Goal: Task Accomplishment & Management: Manage account settings

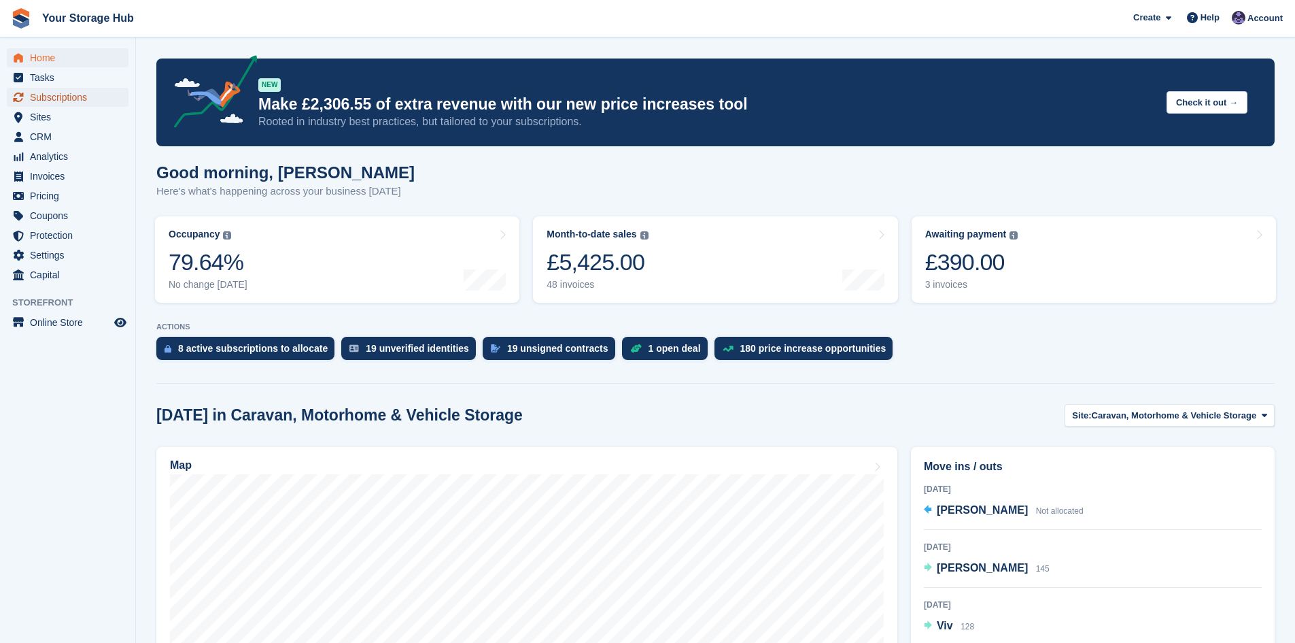
click at [55, 97] on span "Subscriptions" at bounding box center [71, 97] width 82 height 19
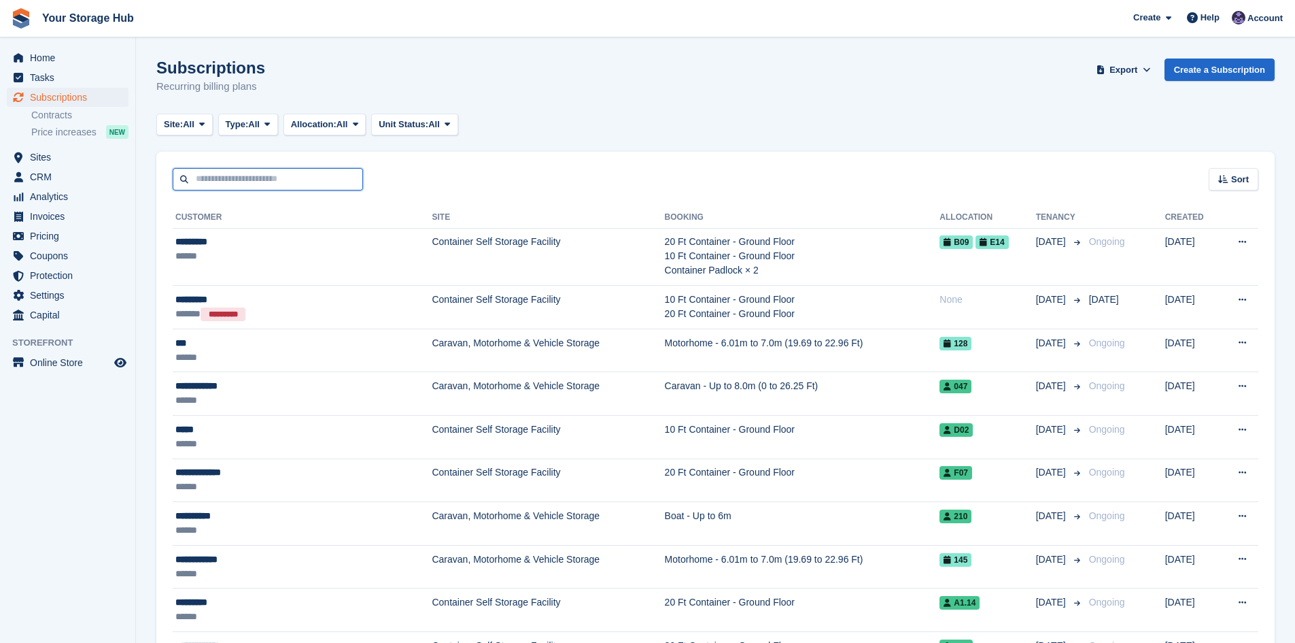
click at [245, 174] on input "text" at bounding box center [268, 179] width 190 height 22
type input "****"
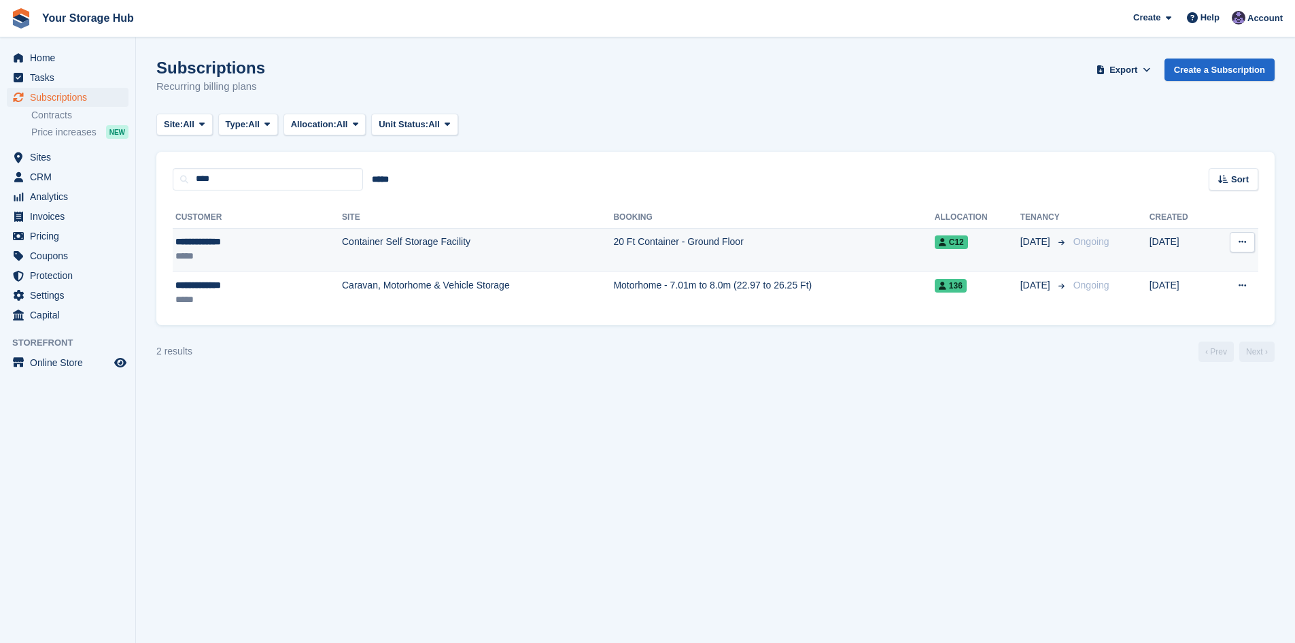
click at [1239, 240] on icon at bounding box center [1242, 241] width 7 height 9
click at [1161, 312] on p "Cancel subscription" at bounding box center [1190, 316] width 118 height 18
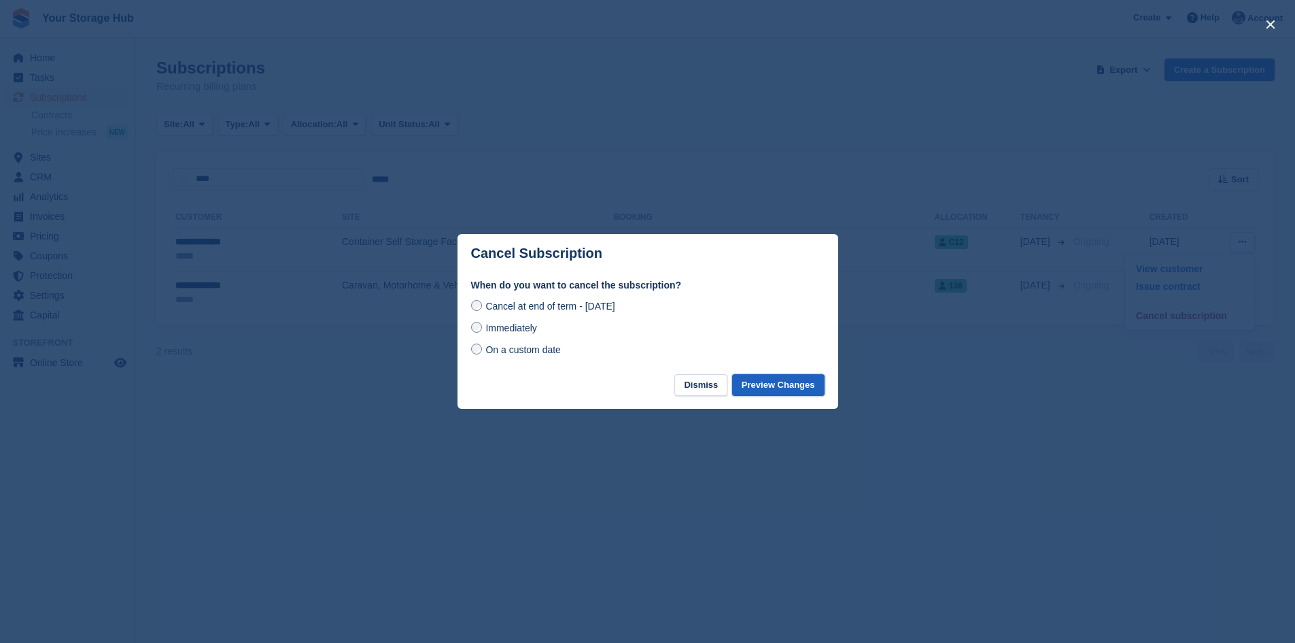
click at [785, 388] on button "Preview Changes" at bounding box center [778, 385] width 92 height 22
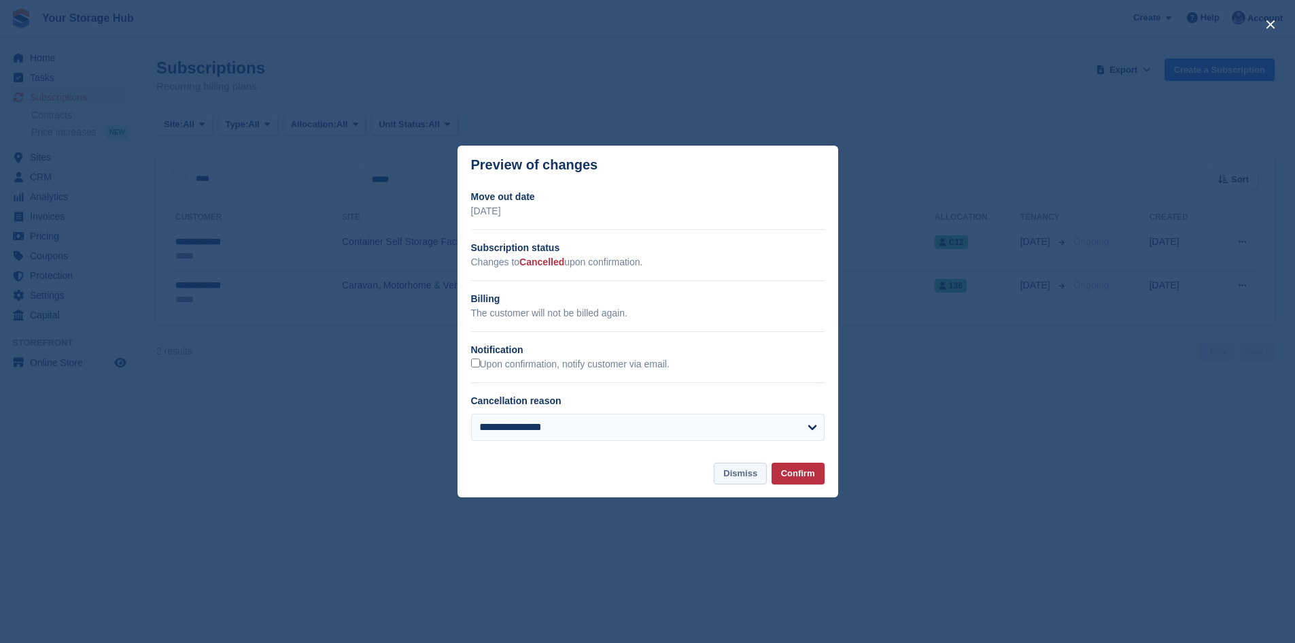
click at [751, 474] on button "Dismiss" at bounding box center [740, 473] width 53 height 22
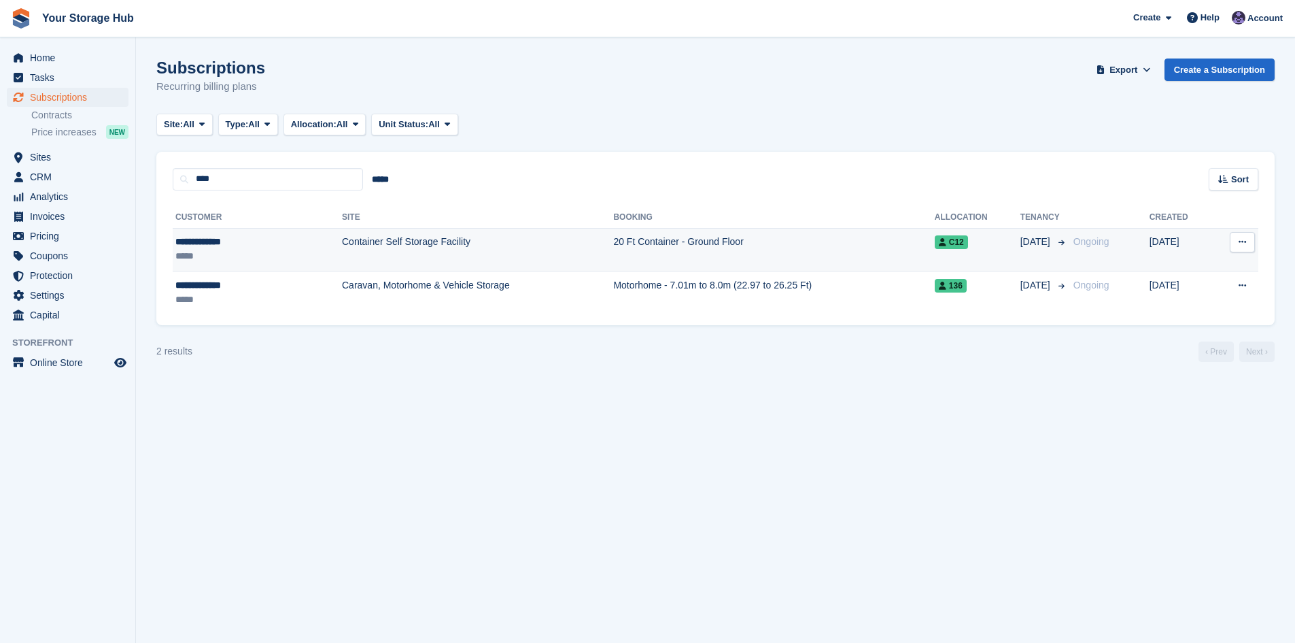
click at [1241, 244] on icon at bounding box center [1242, 241] width 7 height 9
click at [1181, 310] on p "Cancel subscription" at bounding box center [1190, 316] width 118 height 18
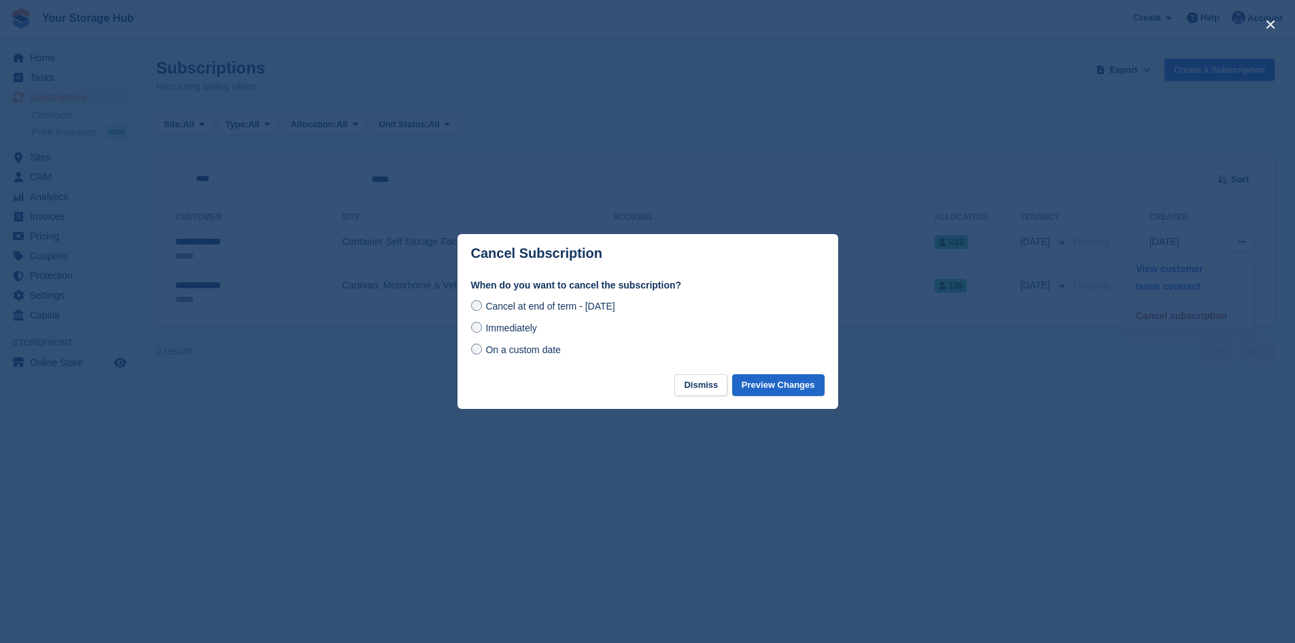
click at [528, 324] on span "Immediately" at bounding box center [510, 327] width 51 height 11
click at [772, 388] on button "Preview Changes" at bounding box center [778, 385] width 92 height 22
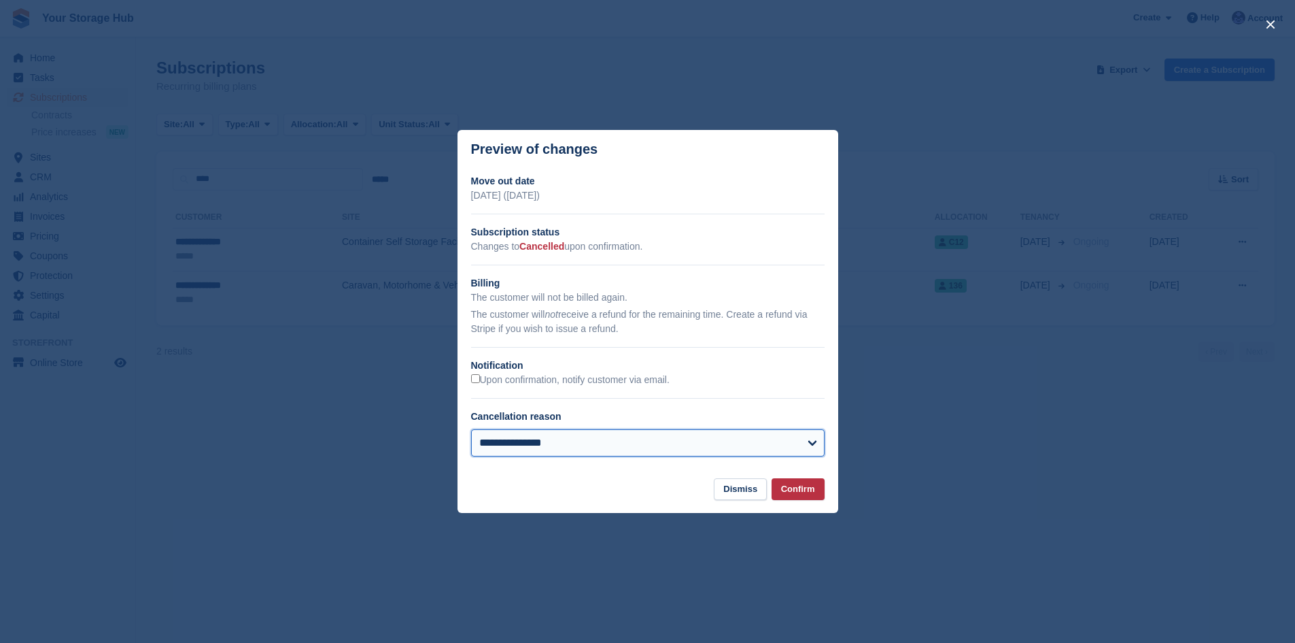
click at [529, 438] on select "**********" at bounding box center [648, 442] width 354 height 27
select select "**********"
click at [471, 430] on select "**********" at bounding box center [648, 442] width 354 height 27
click at [797, 492] on button "Confirm" at bounding box center [798, 489] width 53 height 22
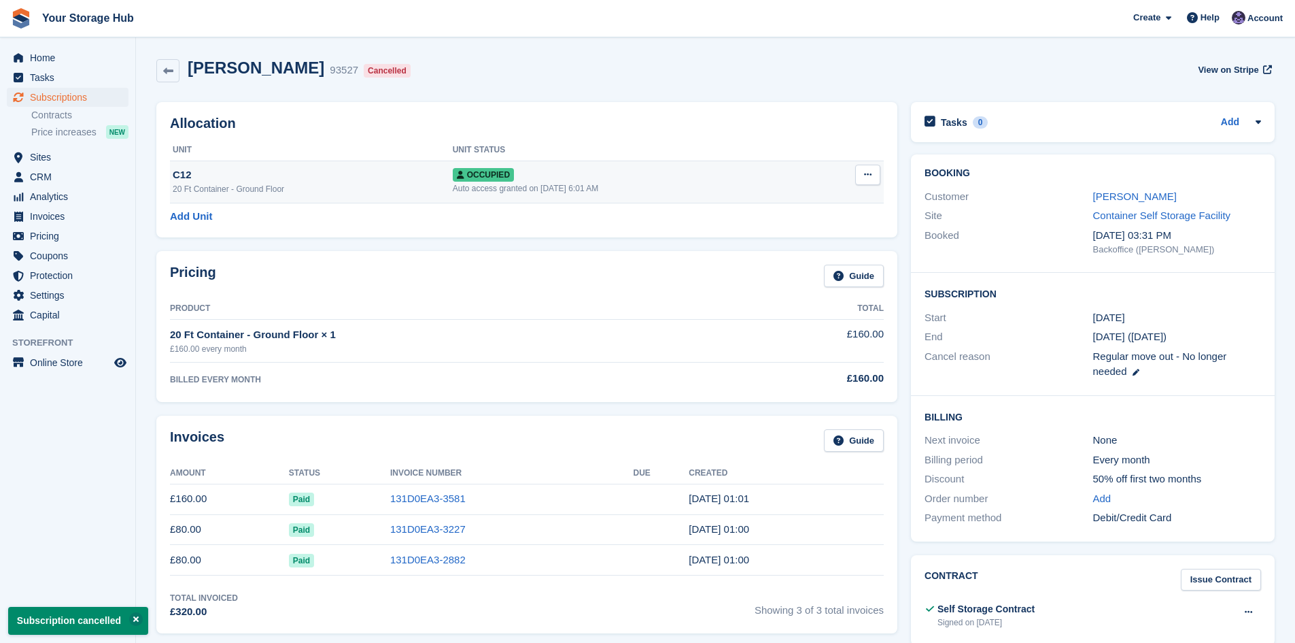
click at [877, 171] on button at bounding box center [867, 175] width 25 height 20
click at [812, 241] on p "Deallocate" at bounding box center [815, 248] width 118 height 18
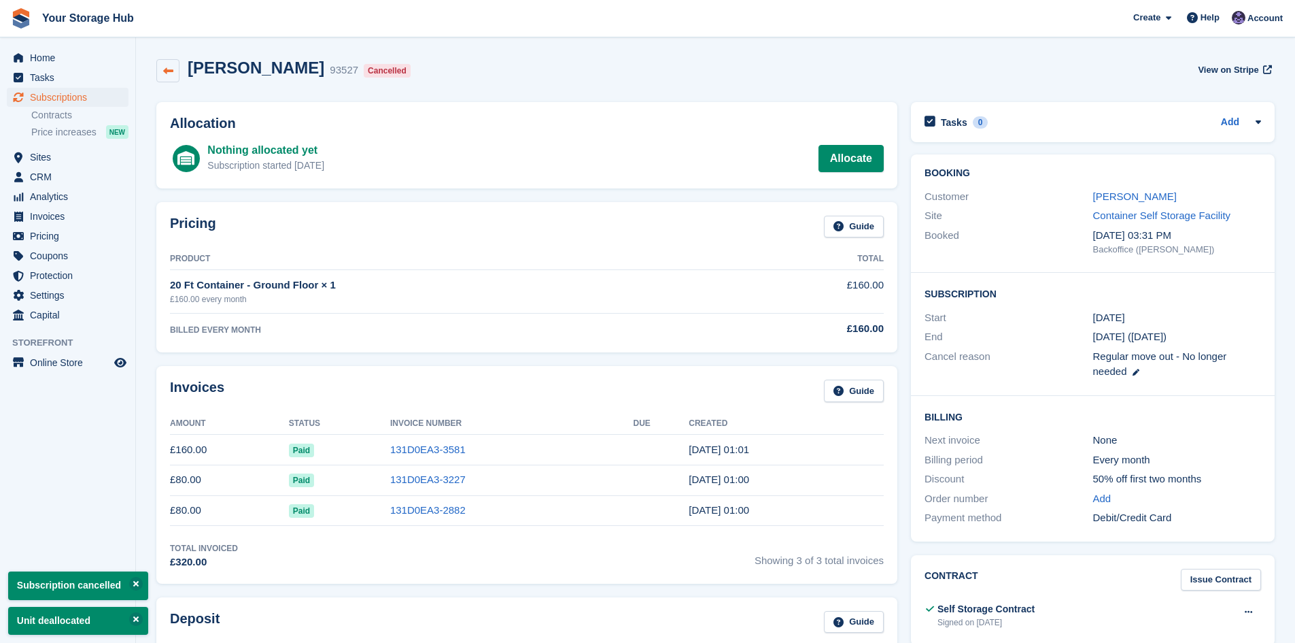
click at [161, 75] on link at bounding box center [167, 70] width 23 height 23
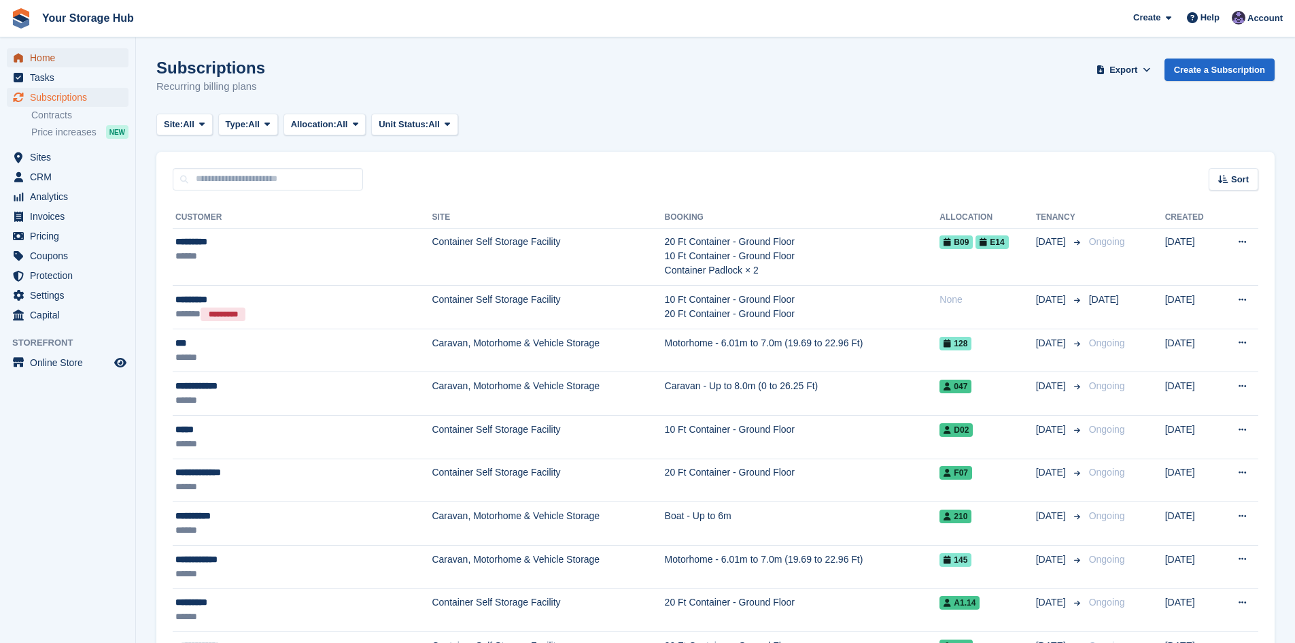
click at [59, 56] on span "Home" at bounding box center [71, 57] width 82 height 19
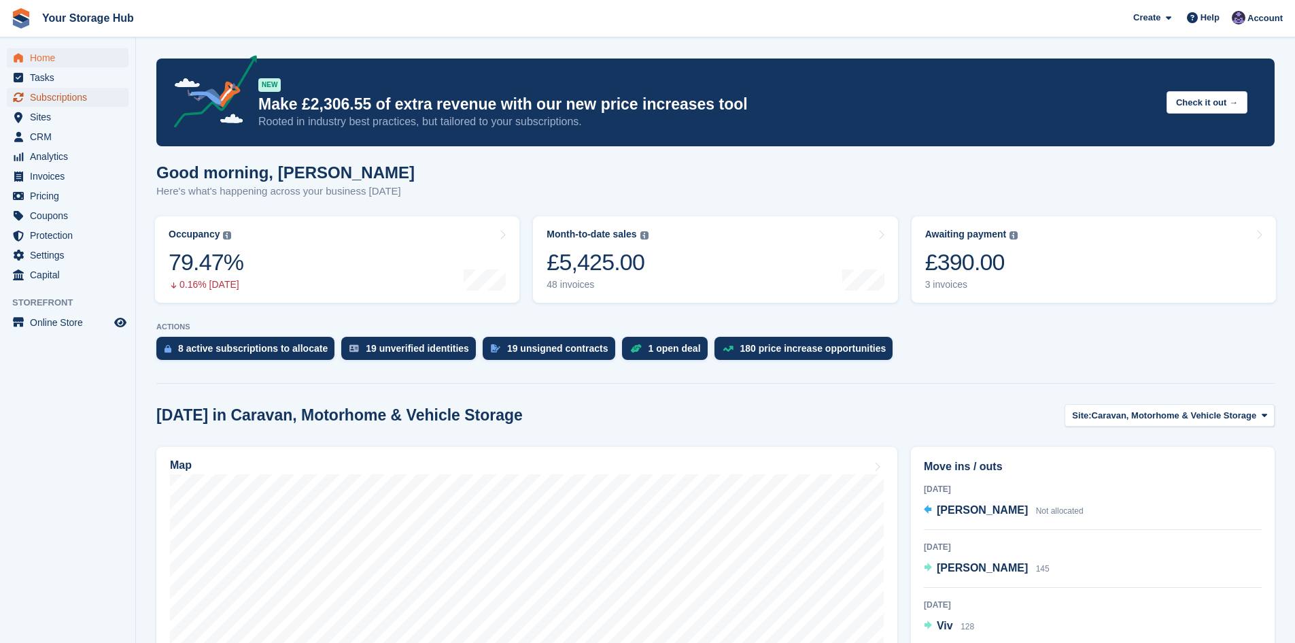
click at [56, 95] on span "Subscriptions" at bounding box center [71, 97] width 82 height 19
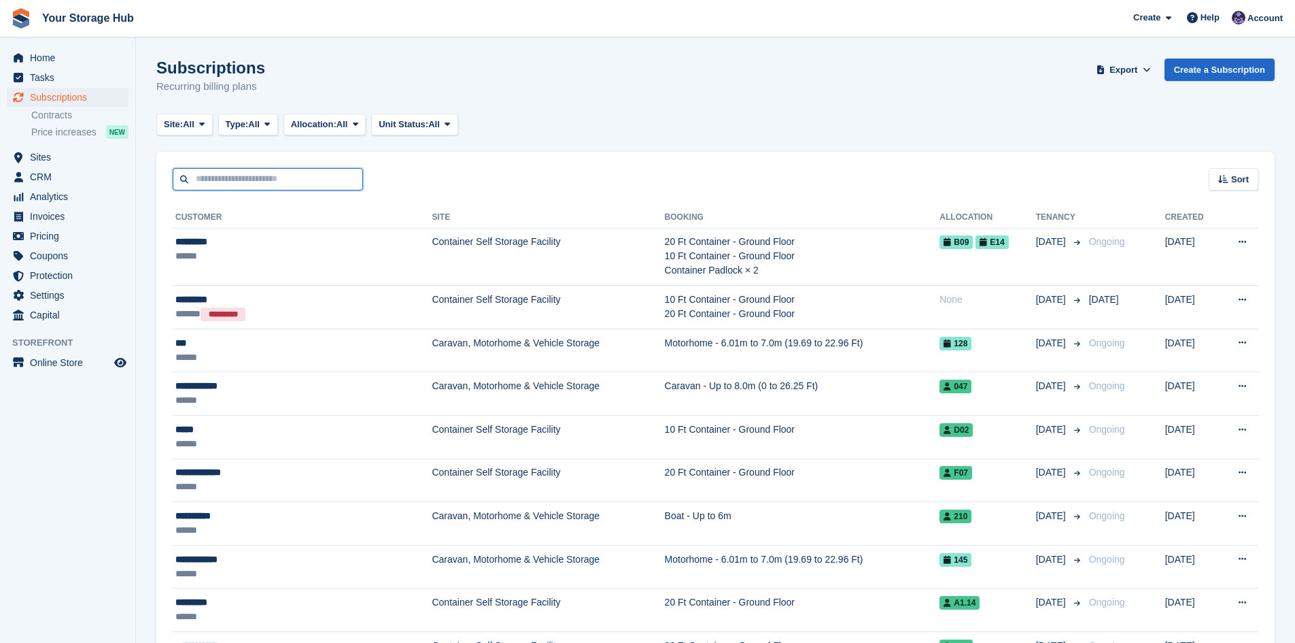
click at [265, 174] on input "text" at bounding box center [268, 179] width 190 height 22
type input "****"
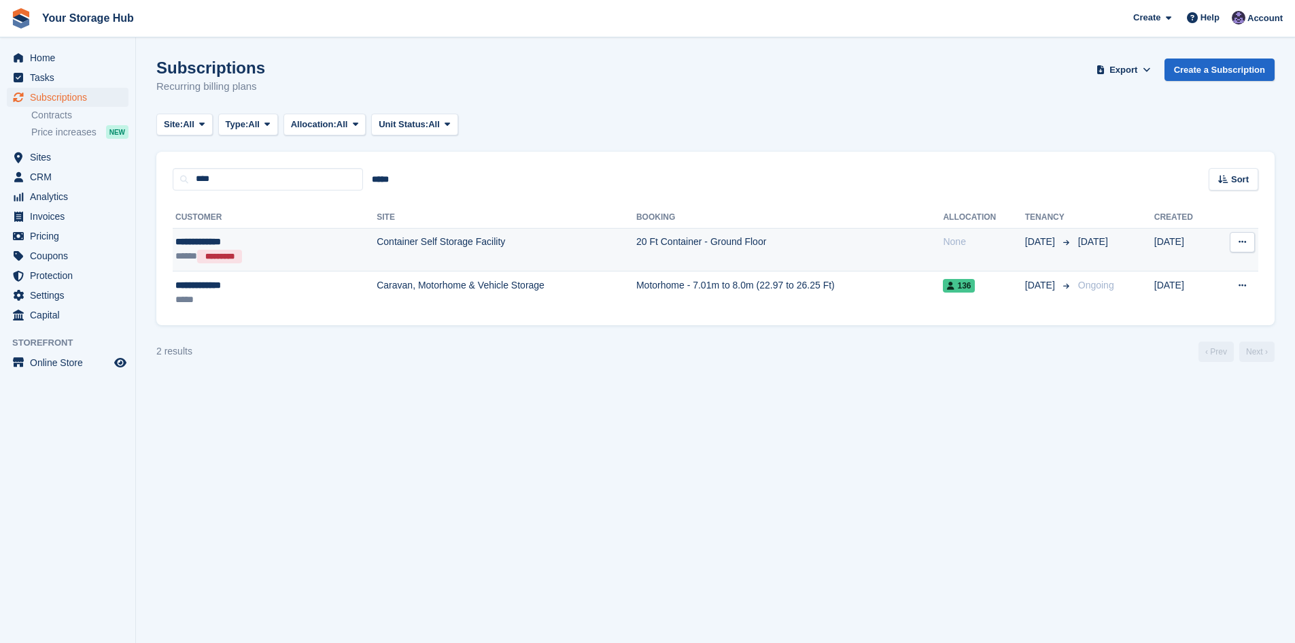
click at [1244, 241] on icon at bounding box center [1242, 241] width 7 height 9
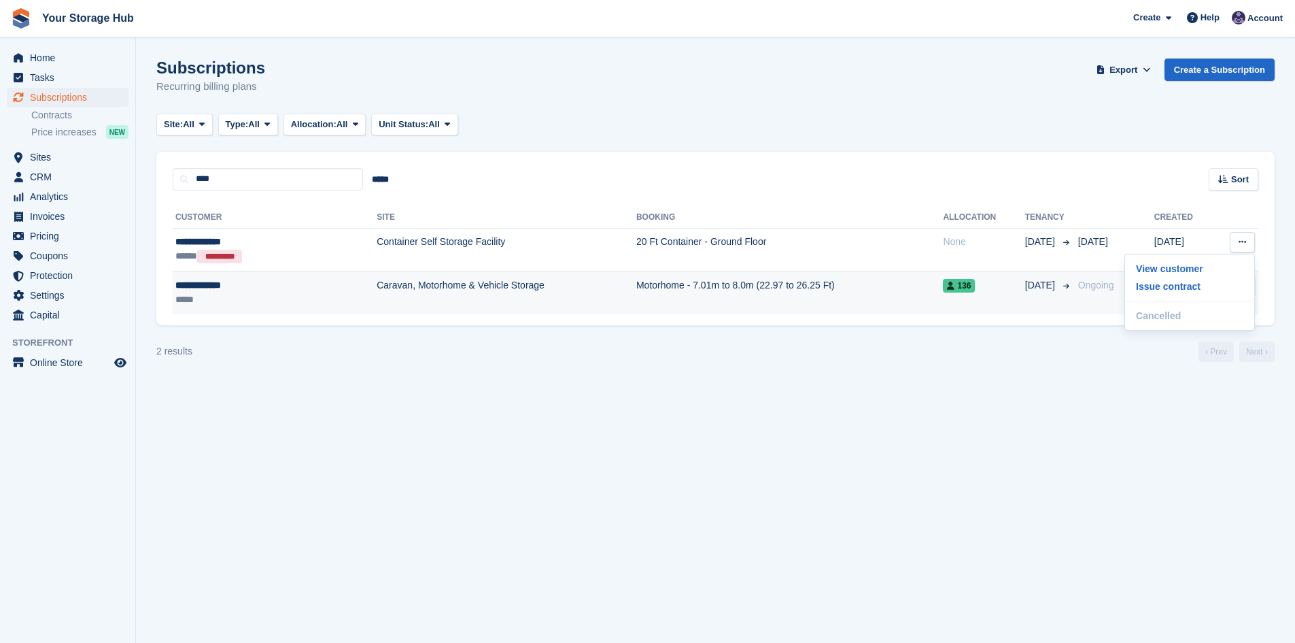
click at [1101, 287] on span "Ongoing" at bounding box center [1096, 284] width 36 height 11
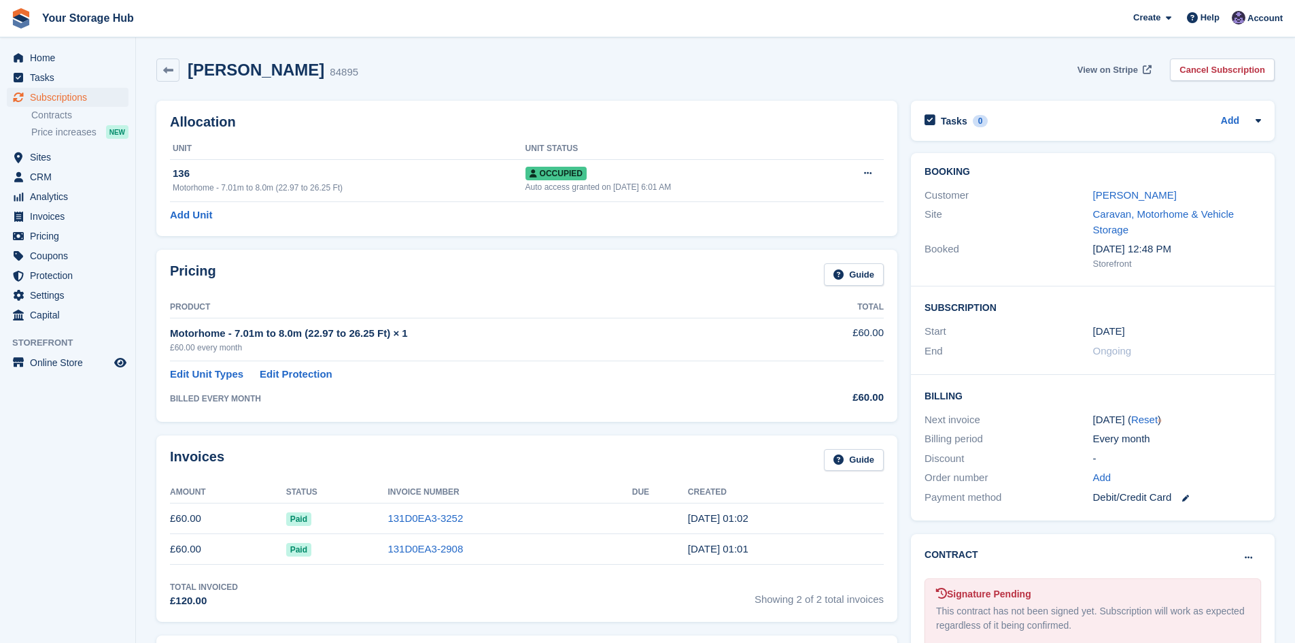
click at [1127, 72] on span "View on Stripe" at bounding box center [1108, 70] width 61 height 14
click at [44, 62] on span "Home" at bounding box center [71, 57] width 82 height 19
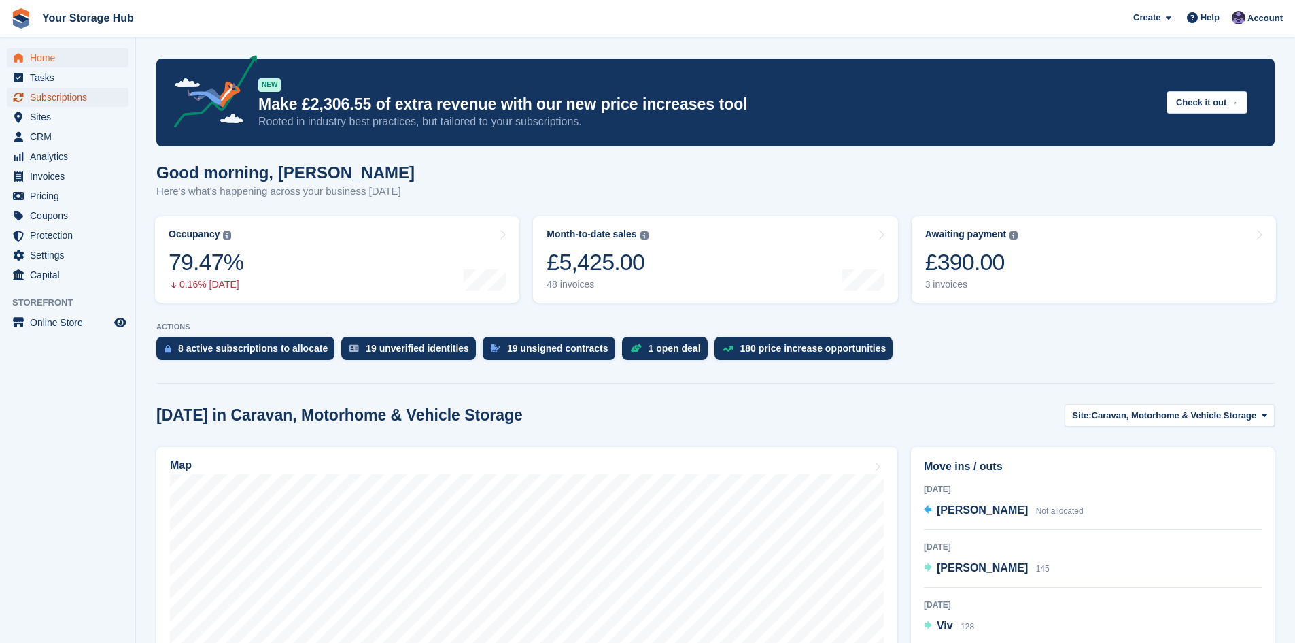
click at [79, 96] on span "Subscriptions" at bounding box center [71, 97] width 82 height 19
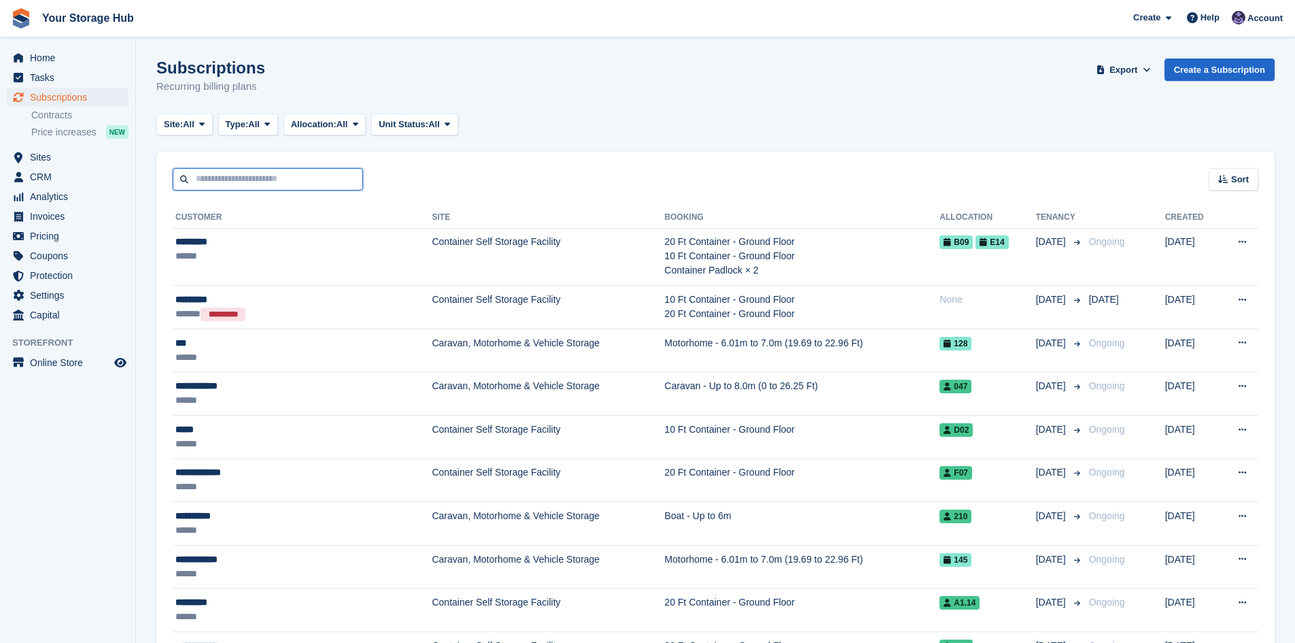
click at [211, 177] on input "text" at bounding box center [268, 179] width 190 height 22
type input "****"
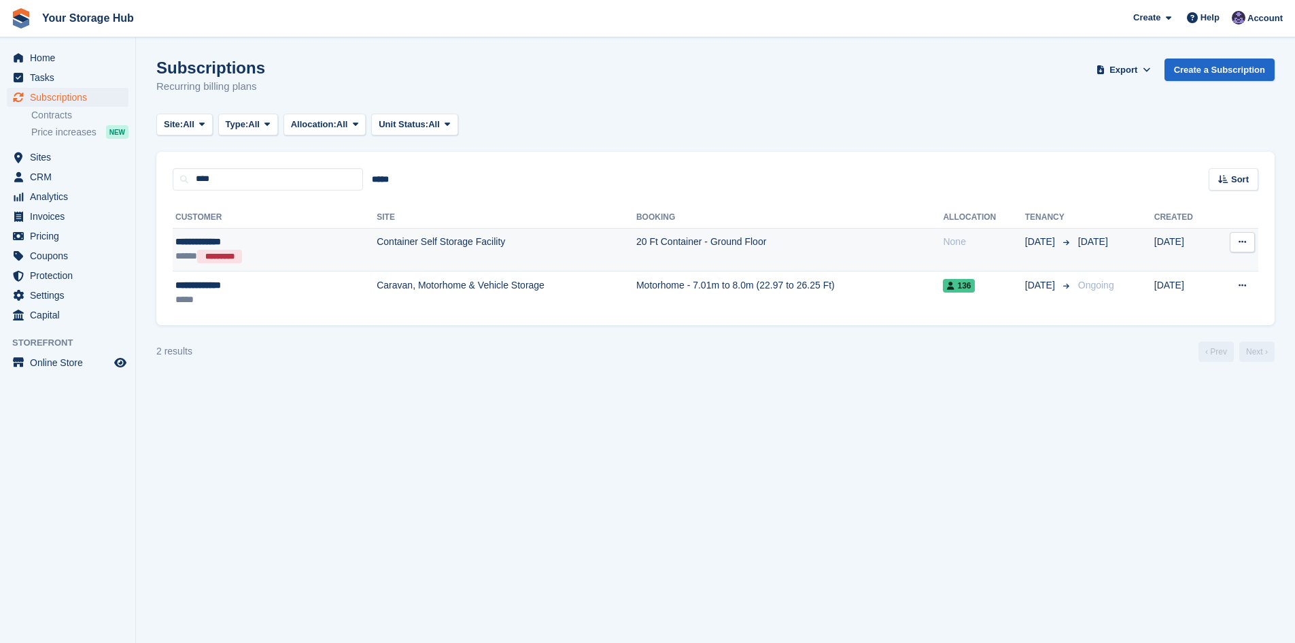
click at [693, 247] on td "20 Ft Container - Ground Floor" at bounding box center [789, 250] width 307 height 44
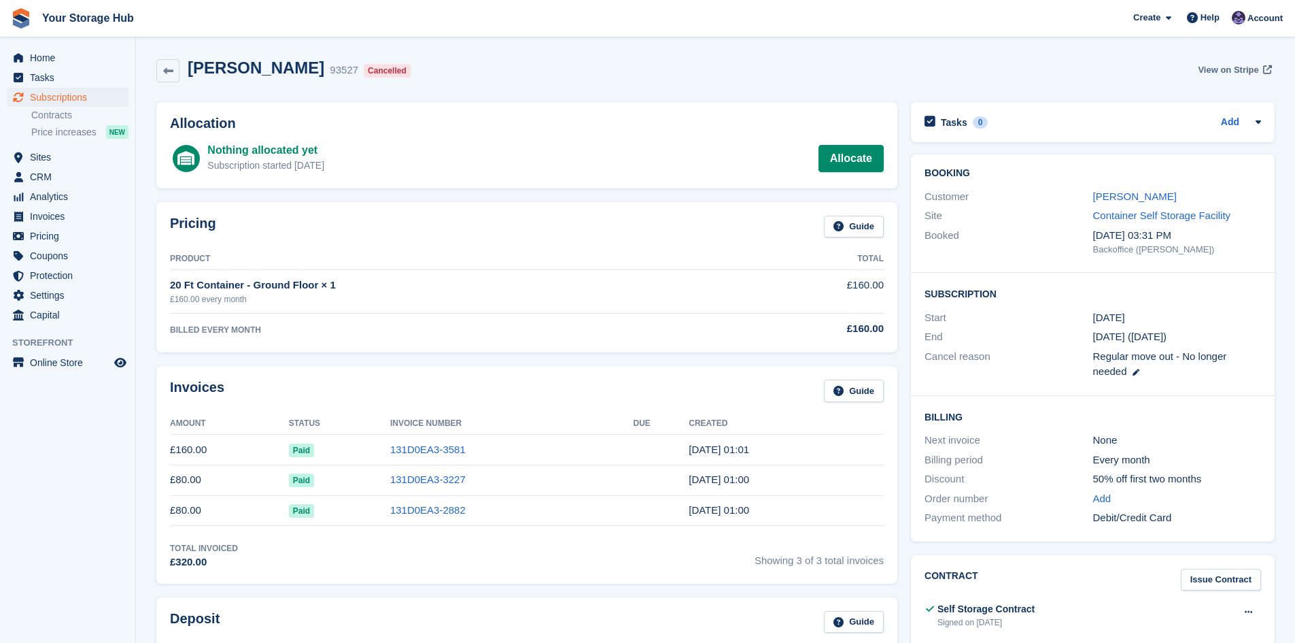
click at [1240, 67] on span "View on Stripe" at bounding box center [1228, 70] width 61 height 14
click at [31, 58] on span "Home" at bounding box center [71, 57] width 82 height 19
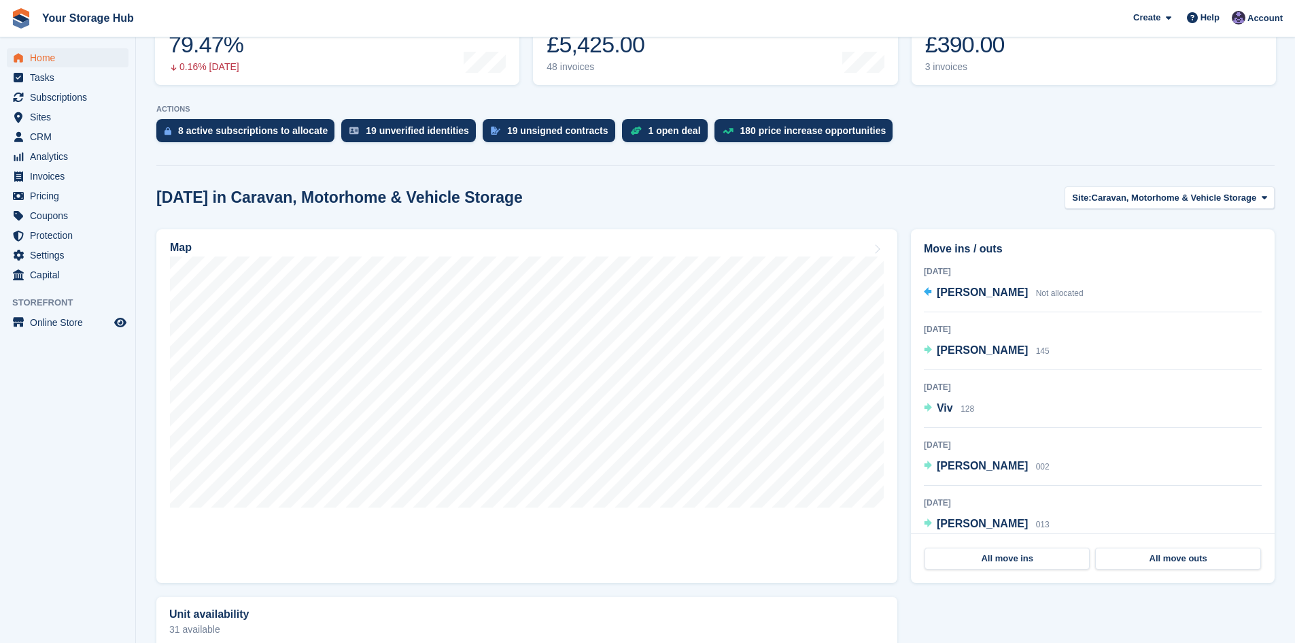
scroll to position [272, 0]
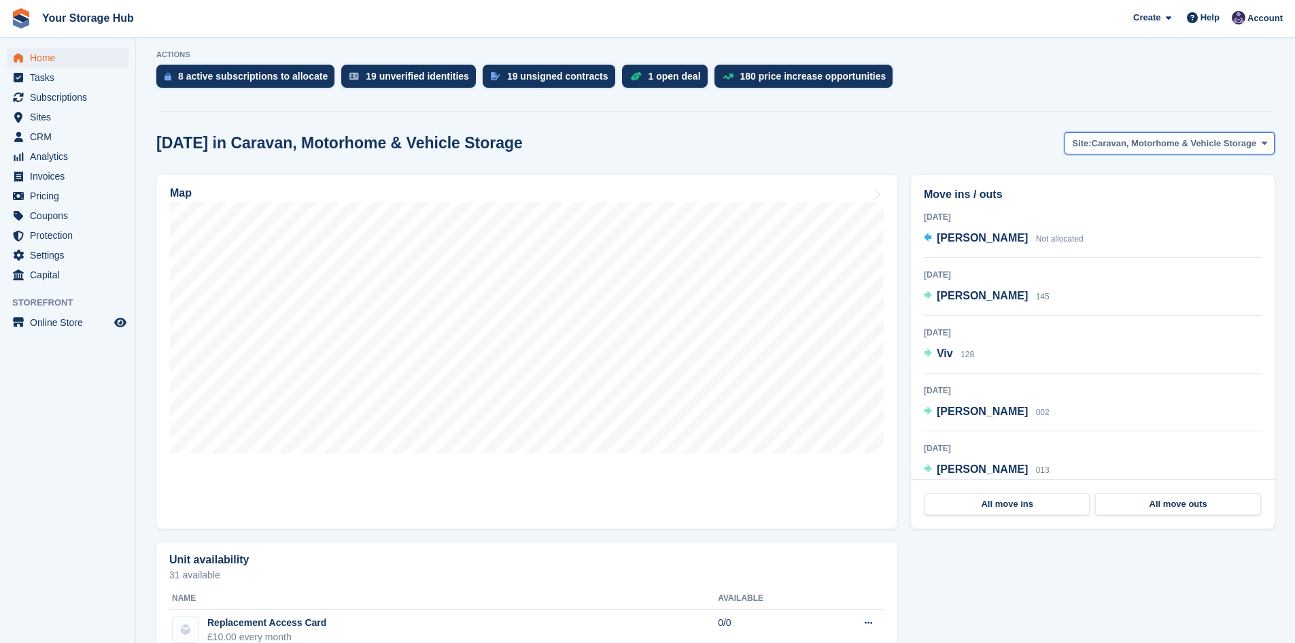
click at [1206, 147] on span "Caravan, Motorhome & Vehicle Storage" at bounding box center [1174, 144] width 165 height 14
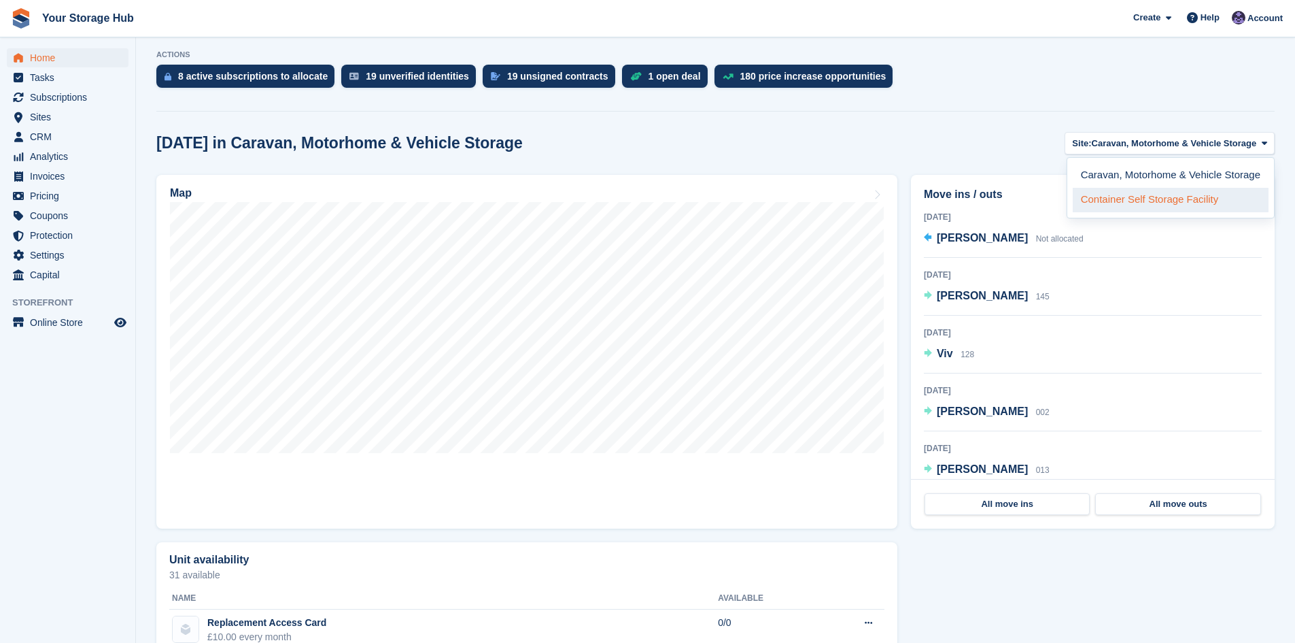
click at [1162, 199] on link "Container Self Storage Facility" at bounding box center [1171, 200] width 196 height 24
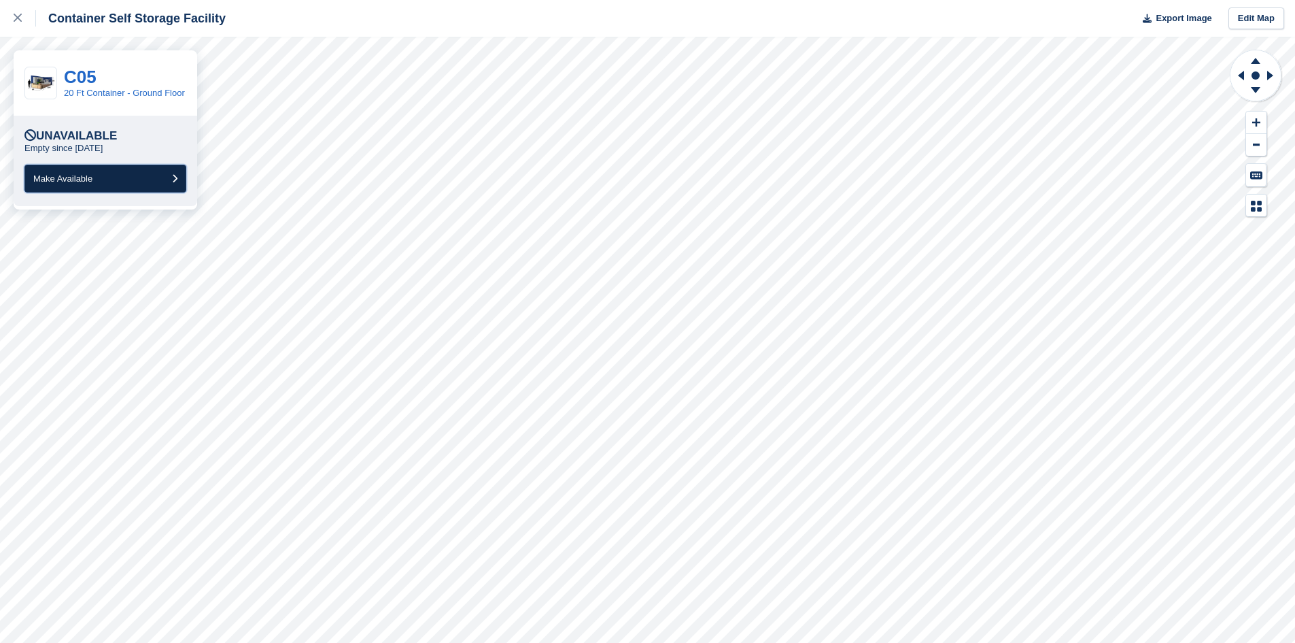
click at [124, 173] on button "Make Available" at bounding box center [105, 179] width 162 height 28
click at [96, 180] on button "Make Available" at bounding box center [105, 179] width 162 height 28
click at [14, 18] on icon at bounding box center [18, 18] width 8 height 8
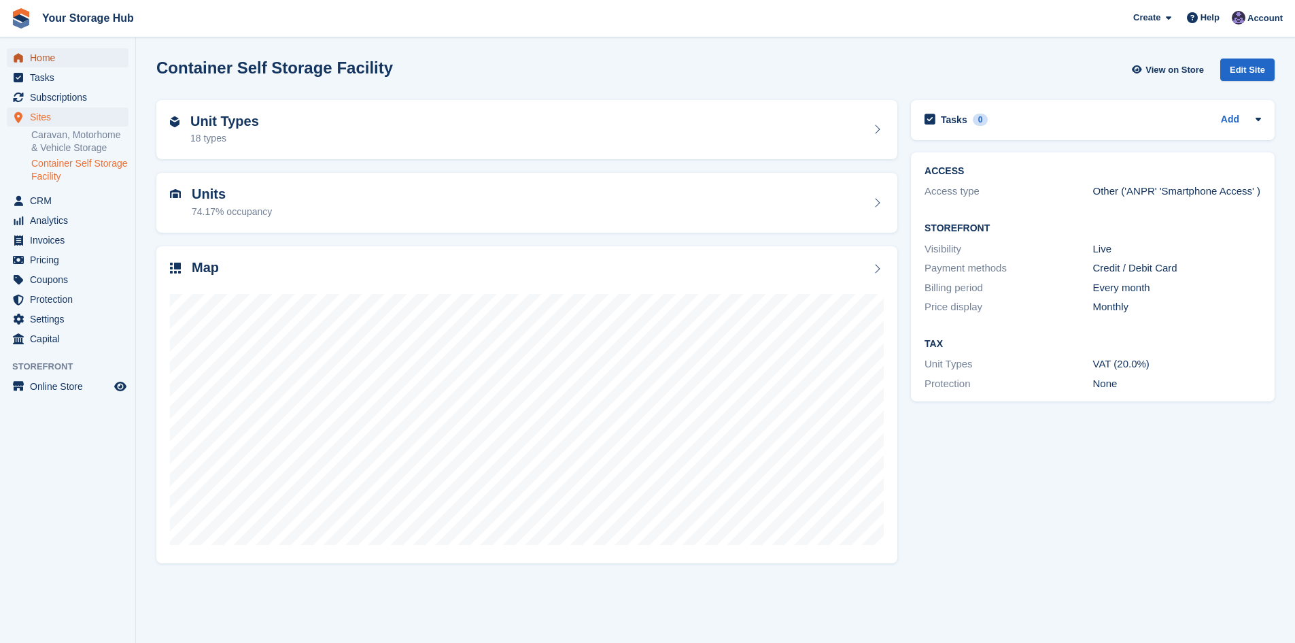
click at [47, 57] on span "Home" at bounding box center [71, 57] width 82 height 19
